Goal: Transaction & Acquisition: Purchase product/service

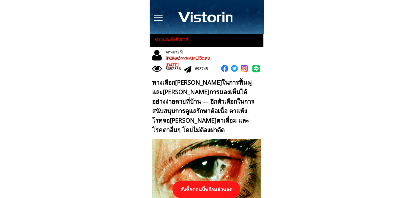
click at [226, 187] on p "สั่งซื้อตอนนี้พร้อมส่วนลด" at bounding box center [206, 189] width 68 height 17
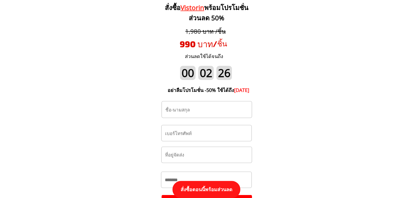
scroll to position [5695, 0]
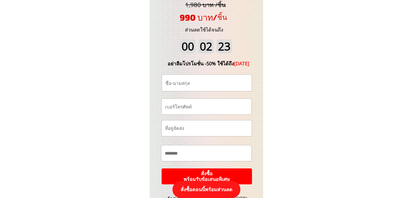
click at [179, 106] on input "tel" at bounding box center [207, 106] width 86 height 15
paste input "0815303741"
type input "0815303741"
click at [174, 81] on input "text" at bounding box center [207, 83] width 86 height 16
paste input "Somboon Nimkingratana"
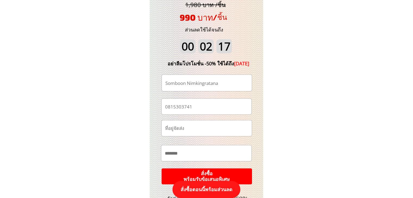
type input "Somboon Nimkingratana"
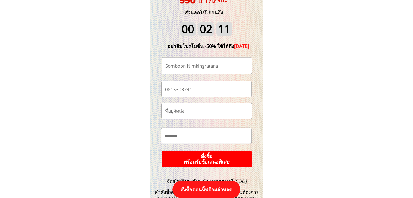
scroll to position [5722, 0]
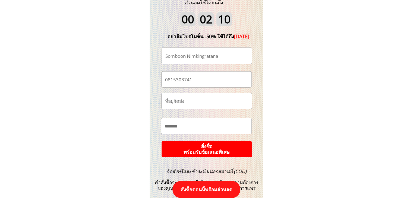
click at [238, 143] on p "สั่งซื้อ พร้อมรับข้อเสนอพิเศษ" at bounding box center [206, 149] width 91 height 16
